Goal: Browse casually: Explore the website without a specific task or goal

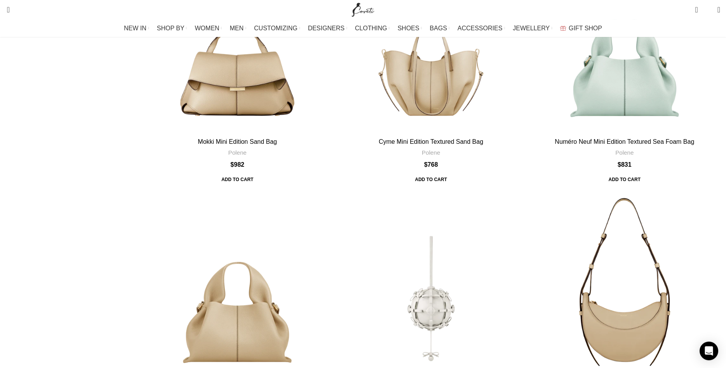
scroll to position [2377, 0]
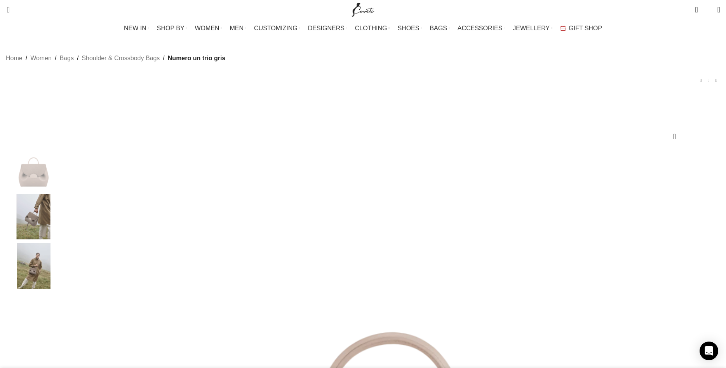
scroll to position [119, 0]
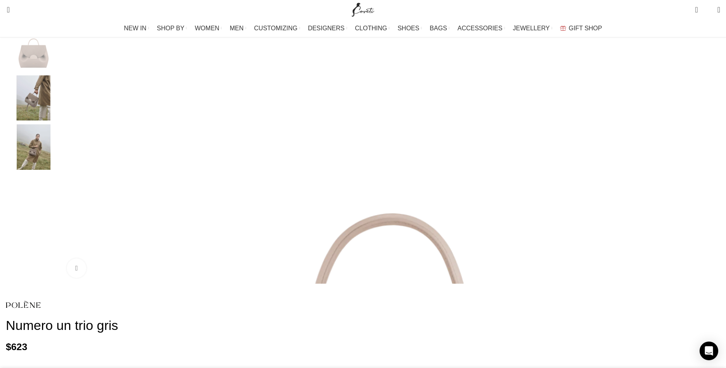
click at [708, 163] on div "Next slide" at bounding box center [717, 154] width 19 height 19
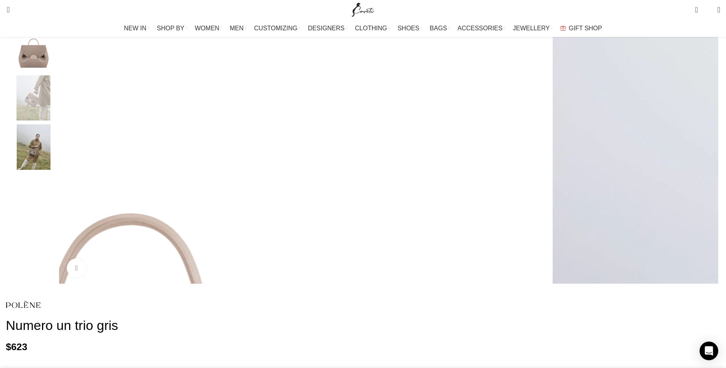
click at [708, 165] on div "Next slide" at bounding box center [717, 154] width 19 height 19
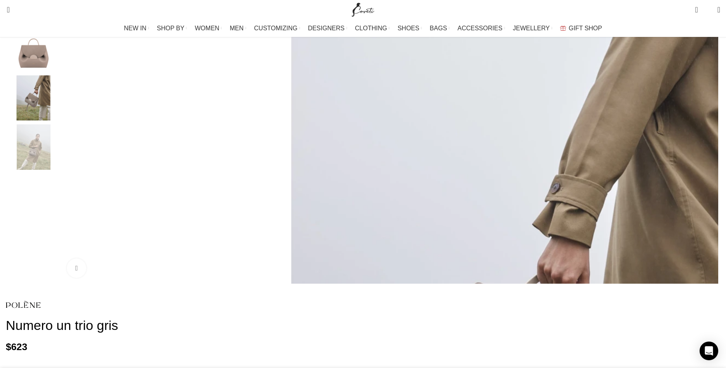
click at [708, 165] on div "Next slide" at bounding box center [717, 154] width 19 height 19
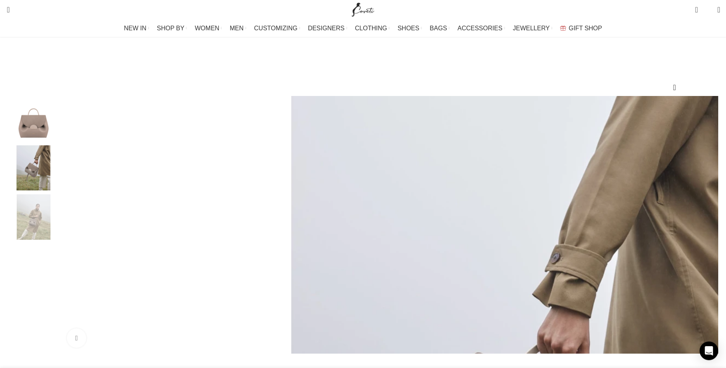
scroll to position [0, 0]
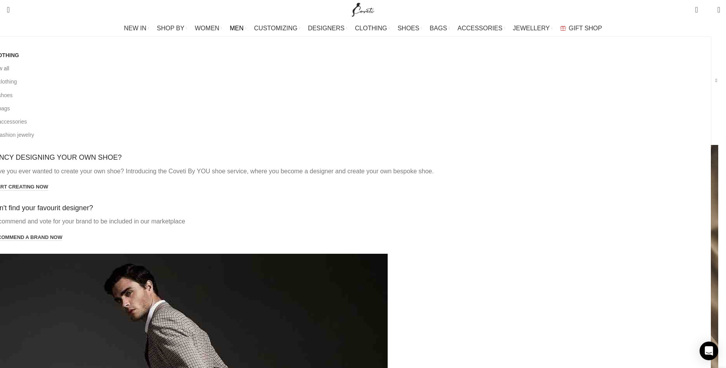
click at [139, 69] on link "View all" at bounding box center [348, 68] width 714 height 13
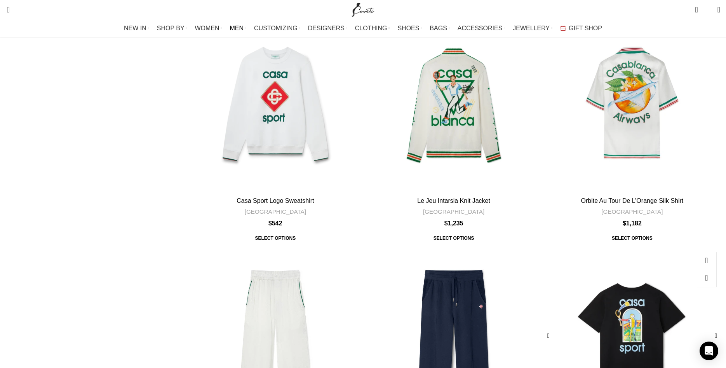
scroll to position [713, 0]
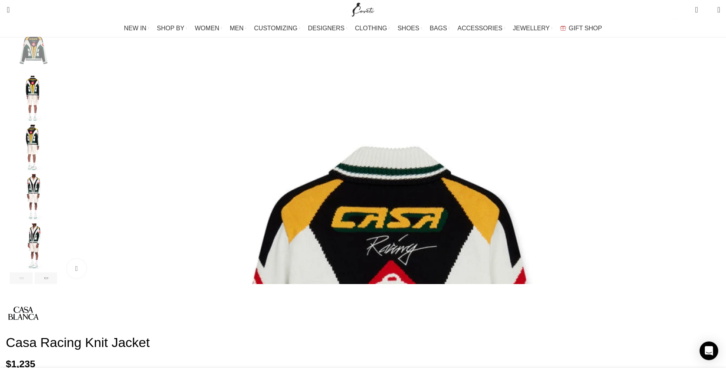
scroll to position [119, 0]
click at [57, 99] on img "2 / 6" at bounding box center [33, 97] width 47 height 45
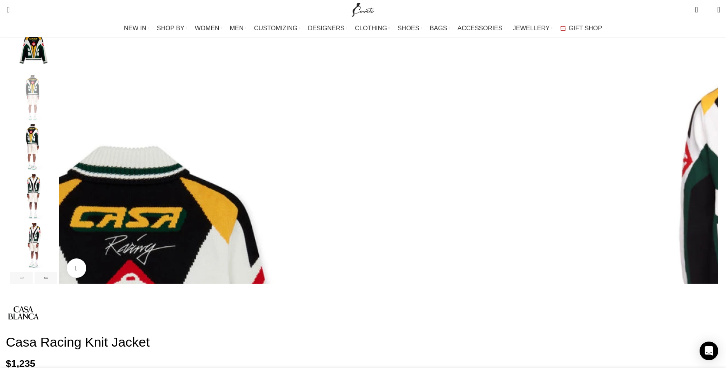
click at [708, 165] on div "Next slide" at bounding box center [717, 154] width 19 height 19
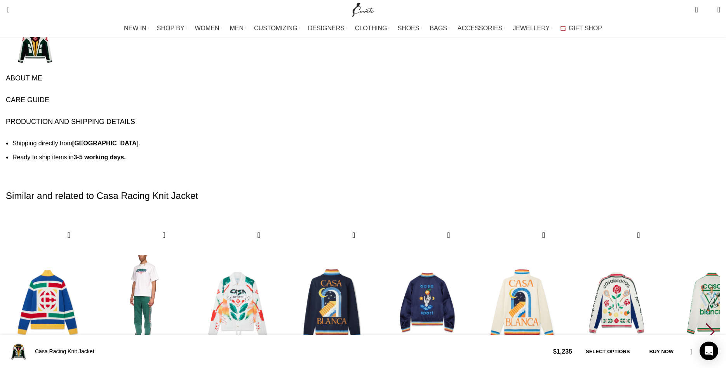
scroll to position [0, 82]
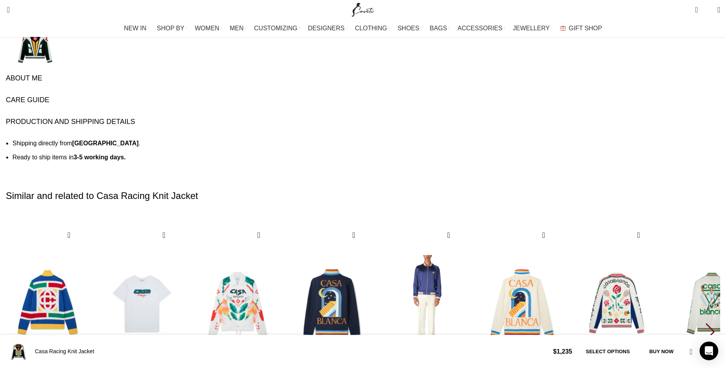
click at [470, 223] on img "5 / 30" at bounding box center [427, 303] width 86 height 160
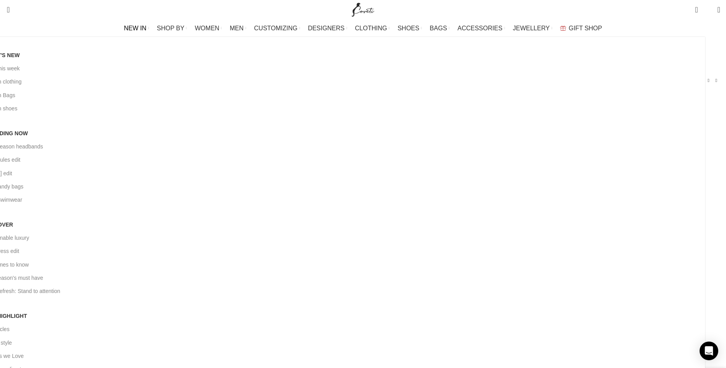
click at [146, 26] on span "NEW IN" at bounding box center [135, 27] width 23 height 7
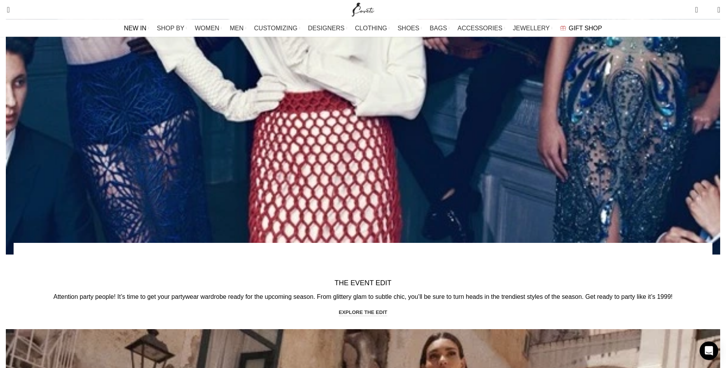
scroll to position [935, 0]
